Goal: Information Seeking & Learning: Understand process/instructions

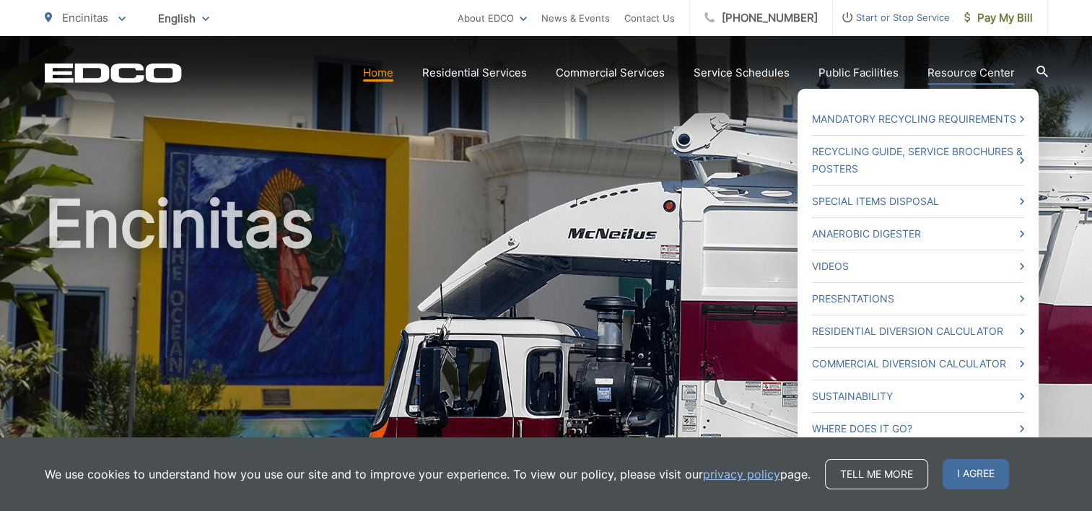
click at [985, 70] on link "Resource Center" at bounding box center [970, 72] width 87 height 17
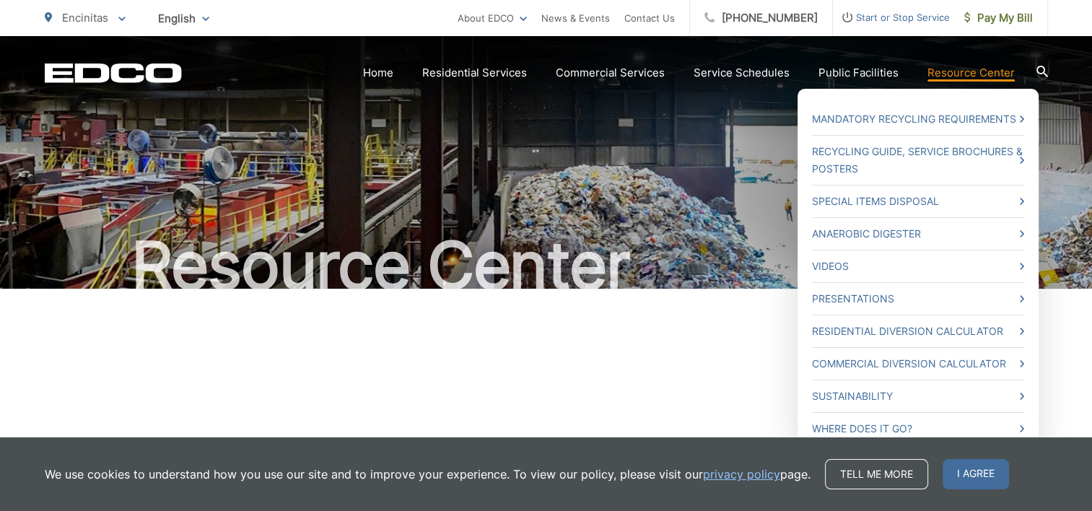
click at [944, 76] on link "Resource Center" at bounding box center [970, 72] width 87 height 17
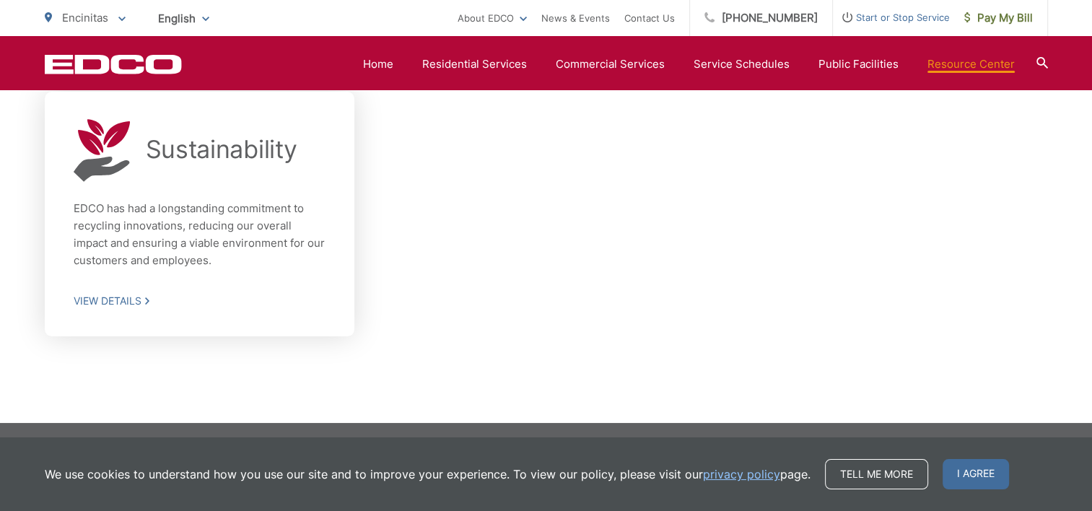
scroll to position [1288, 0]
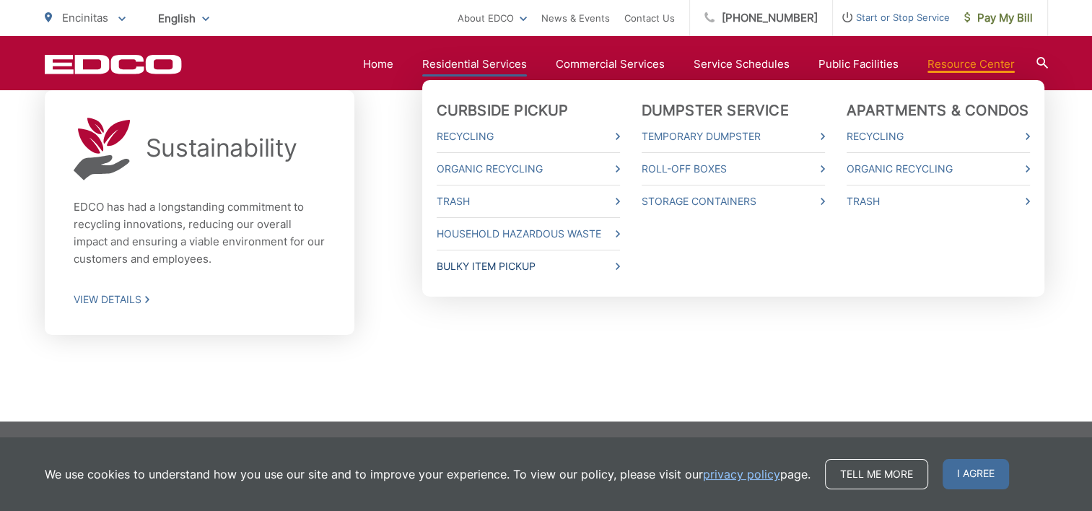
click at [509, 268] on link "Bulky Item Pickup" at bounding box center [527, 266] width 183 height 17
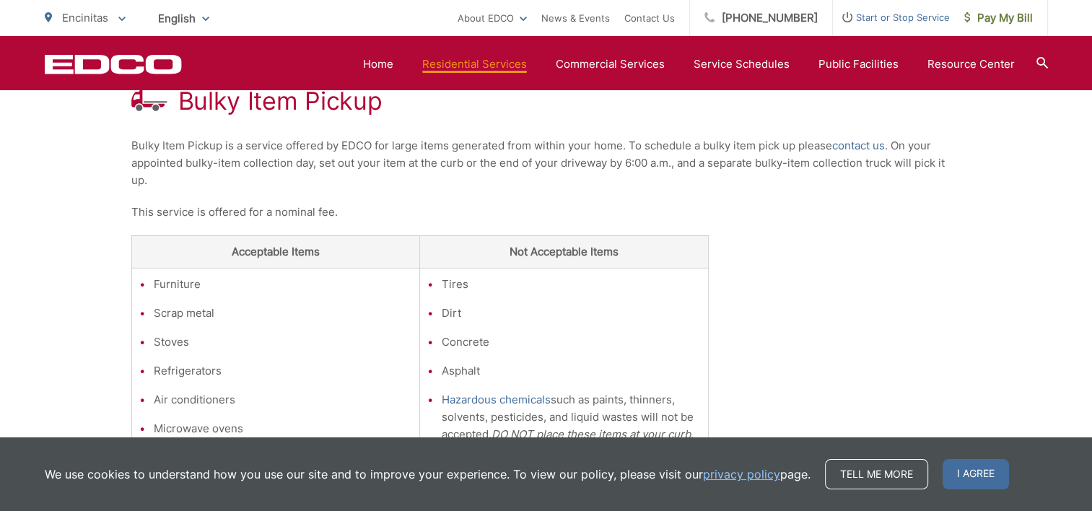
scroll to position [317, 0]
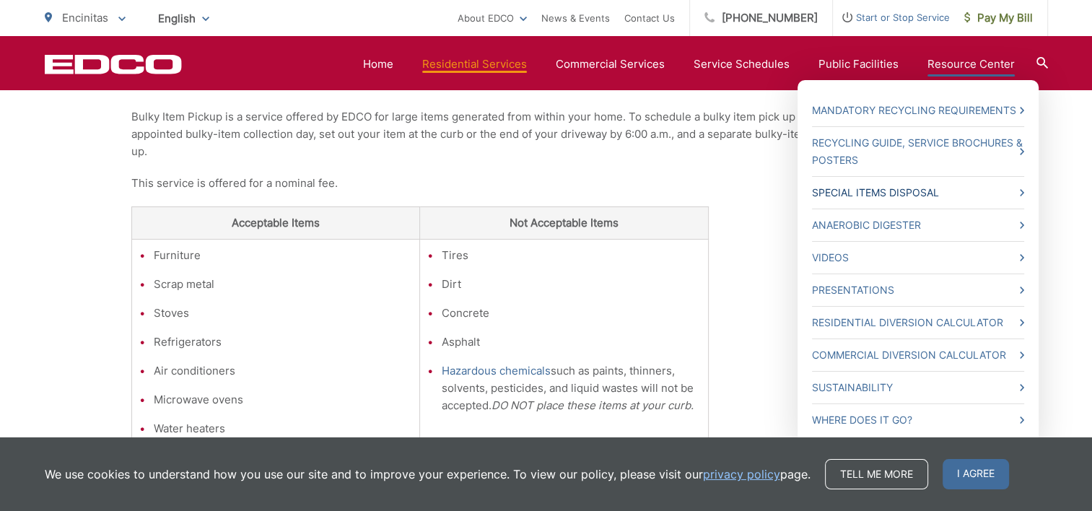
click at [848, 193] on link "Special Items Disposal" at bounding box center [918, 192] width 212 height 17
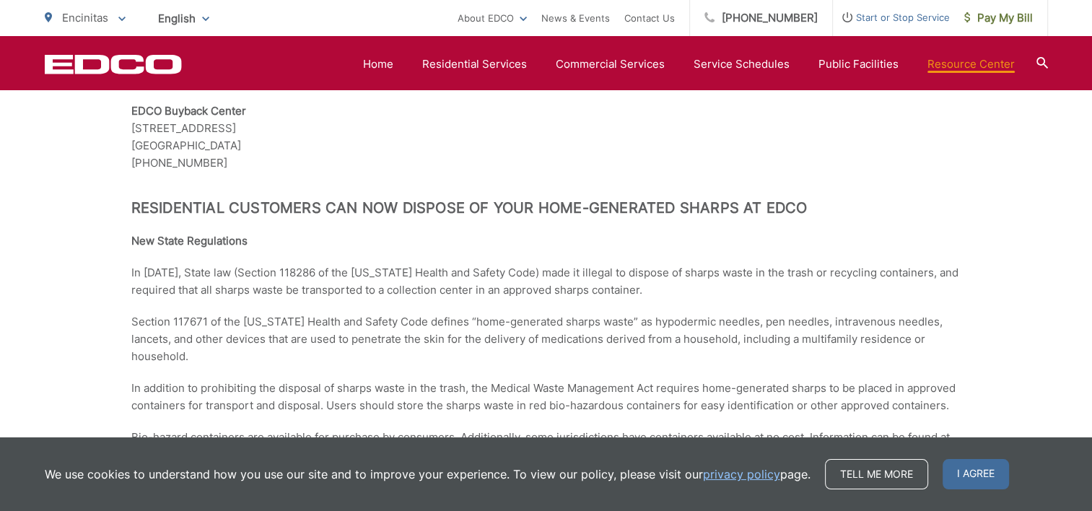
scroll to position [2193, 0]
